Goal: Check status

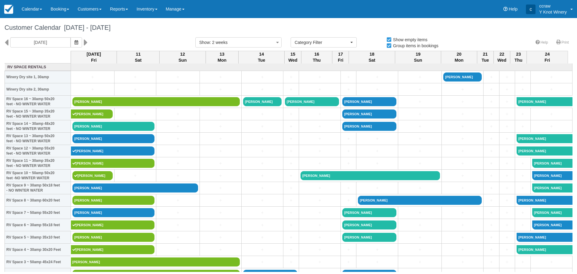
select select
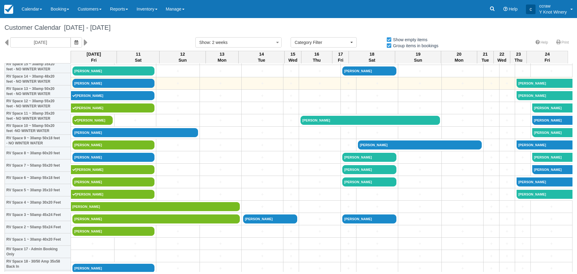
scroll to position [60, 0]
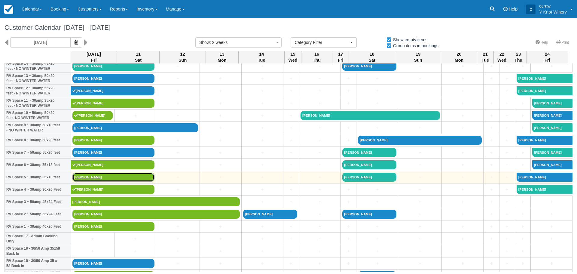
click at [89, 179] on link "[PERSON_NAME]" at bounding box center [113, 176] width 82 height 9
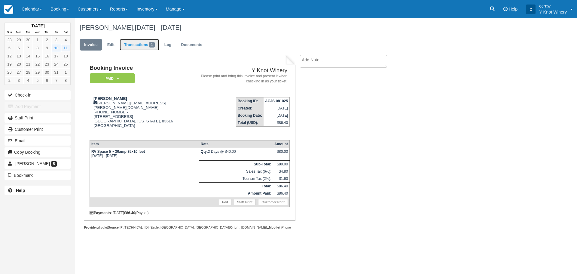
click at [140, 44] on link "Transactions 1" at bounding box center [140, 45] width 40 height 12
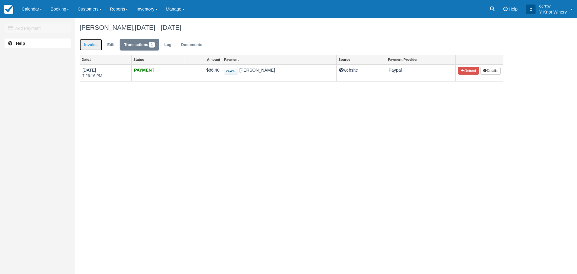
click at [93, 48] on link "Invoice" at bounding box center [91, 45] width 23 height 12
